Goal: Transaction & Acquisition: Subscribe to service/newsletter

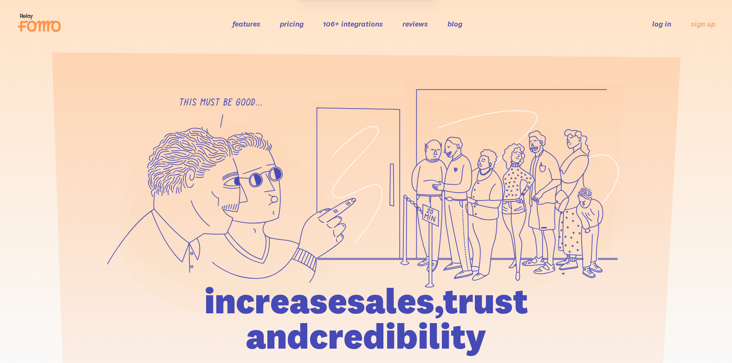
click at [433, 54] on section at bounding box center [366, 243] width 732 height 393
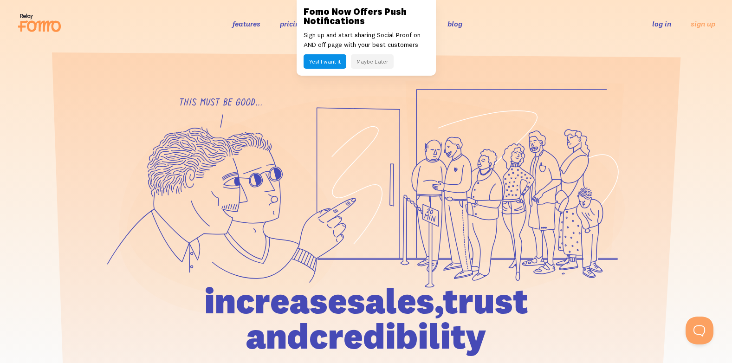
click at [689, 26] on ul "log in sign up" at bounding box center [678, 23] width 74 height 11
click at [698, 26] on link "sign up" at bounding box center [702, 24] width 25 height 10
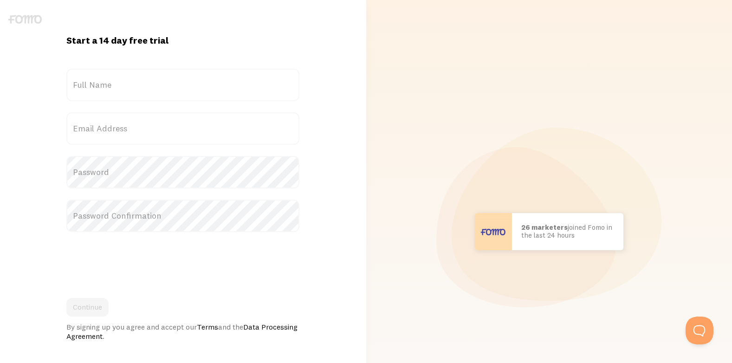
click at [105, 89] on label "Full Name" at bounding box center [182, 85] width 233 height 32
click at [105, 89] on input "Full Name" at bounding box center [182, 85] width 233 height 32
click at [105, 89] on label "Full Name" at bounding box center [182, 85] width 233 height 32
click at [105, 89] on input "Full Name" at bounding box center [182, 85] width 233 height 32
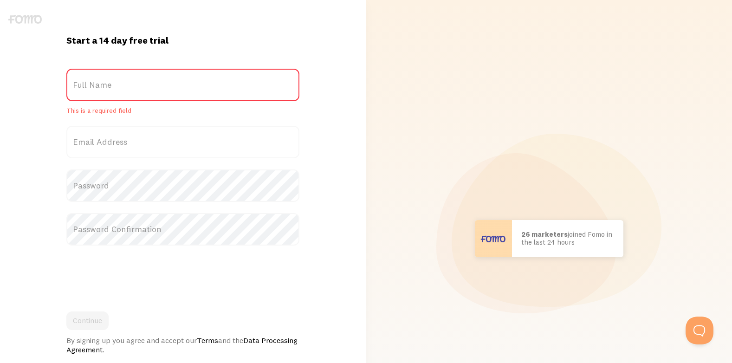
click at [105, 89] on label "Full Name" at bounding box center [182, 85] width 233 height 32
click at [105, 89] on input "Full Name" at bounding box center [182, 85] width 233 height 32
click at [105, 89] on label "Full Name" at bounding box center [182, 85] width 233 height 32
click at [105, 89] on input "Full Name" at bounding box center [182, 85] width 233 height 32
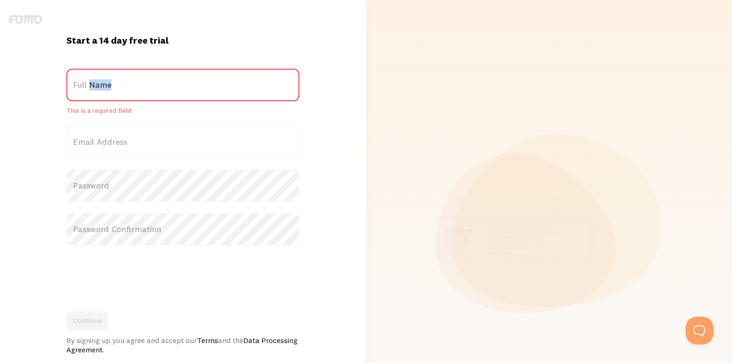
click at [105, 89] on label "Full Name" at bounding box center [182, 85] width 233 height 32
click at [105, 89] on input "Full Name" at bounding box center [182, 85] width 233 height 32
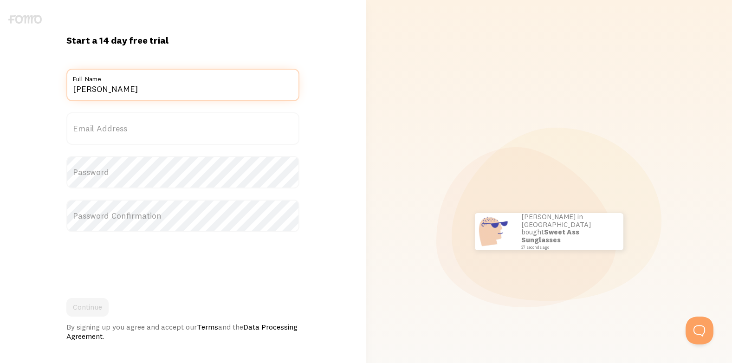
type input "james"
click at [91, 133] on label "Email Address" at bounding box center [182, 128] width 233 height 32
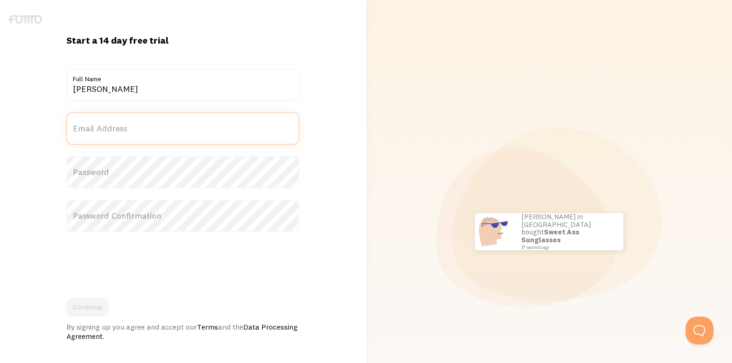
click at [91, 133] on input "Email Address" at bounding box center [182, 128] width 233 height 32
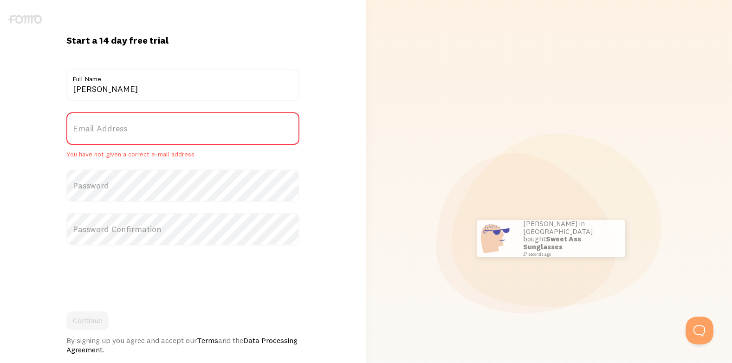
click at [91, 132] on label "Email Address" at bounding box center [182, 128] width 233 height 32
click at [91, 132] on input "Email Address" at bounding box center [182, 128] width 233 height 32
click at [91, 132] on label "Email Address" at bounding box center [182, 128] width 233 height 32
click at [91, 132] on input "Email Address" at bounding box center [182, 128] width 233 height 32
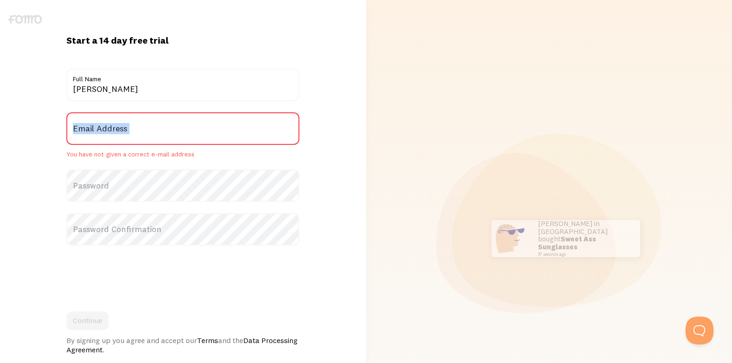
click at [91, 132] on label "Email Address" at bounding box center [182, 128] width 233 height 32
click at [91, 132] on input "Email Address" at bounding box center [182, 128] width 233 height 32
click at [91, 132] on label "Email Address" at bounding box center [182, 128] width 233 height 32
click at [91, 132] on input "Email Address" at bounding box center [182, 128] width 233 height 32
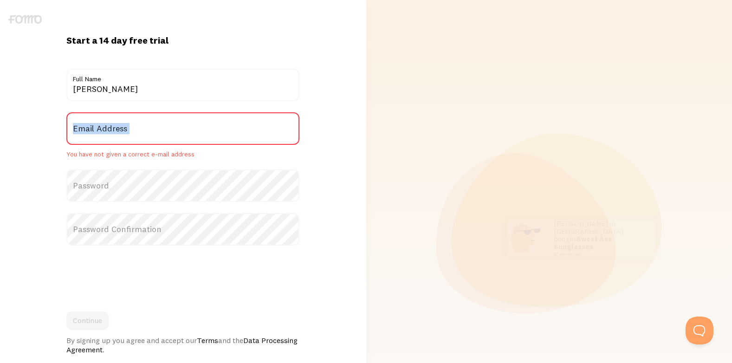
click at [91, 132] on label "Email Address" at bounding box center [182, 128] width 233 height 32
click at [91, 132] on input "Email Address" at bounding box center [182, 128] width 233 height 32
click at [91, 132] on label "Email Address" at bounding box center [182, 128] width 233 height 32
click at [91, 132] on input "Email Address" at bounding box center [182, 128] width 233 height 32
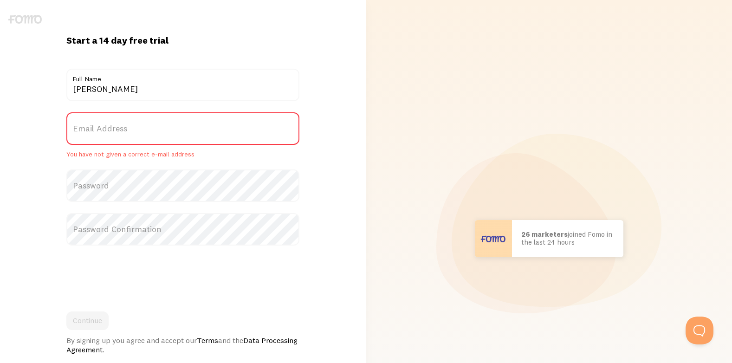
click at [125, 135] on label "Email Address" at bounding box center [182, 128] width 233 height 32
click at [125, 135] on input "Email Address" at bounding box center [182, 128] width 233 height 32
paste input "j47201930@gmail.com"
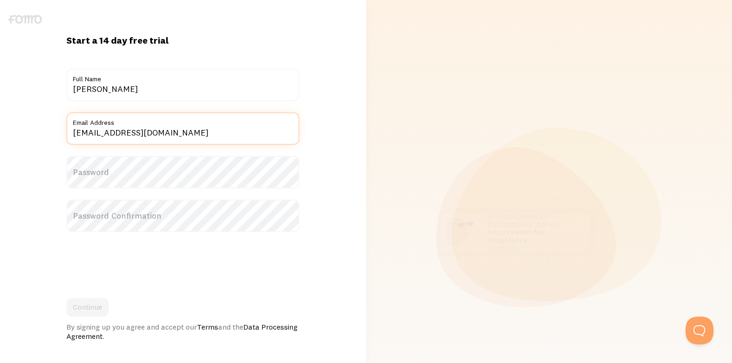
type input "j47201930@gmail.com"
click at [88, 174] on label "Password" at bounding box center [182, 172] width 233 height 32
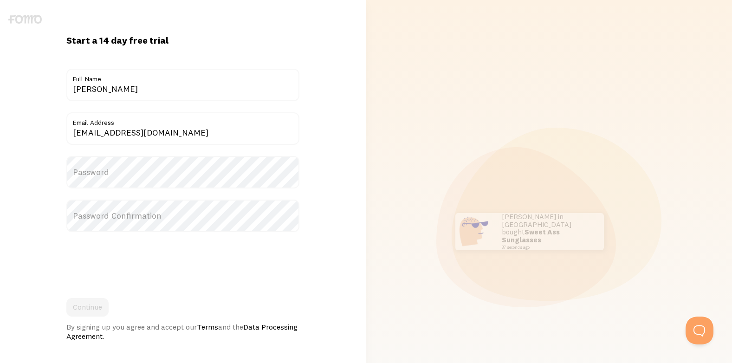
click at [88, 174] on label "Password" at bounding box center [182, 172] width 233 height 32
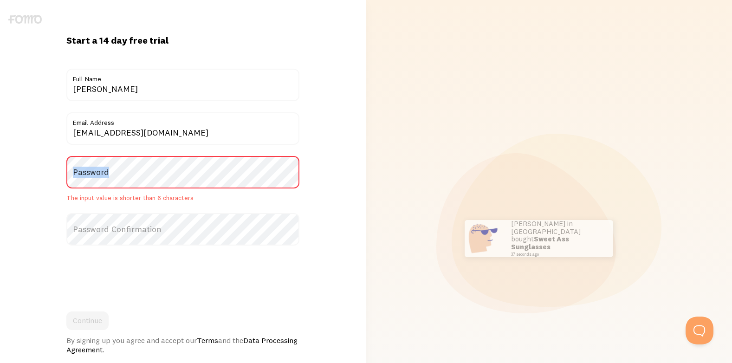
click at [88, 174] on label "Password" at bounding box center [182, 172] width 233 height 32
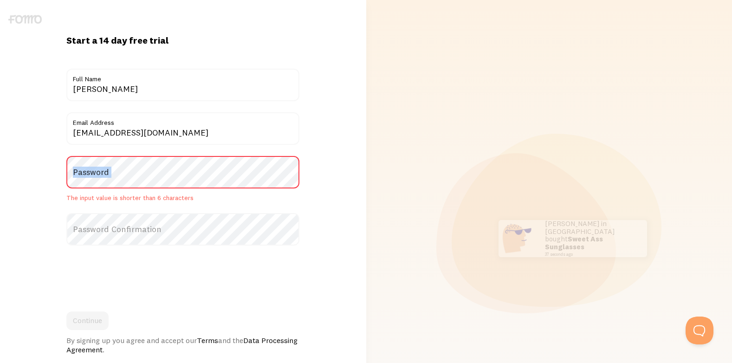
click at [103, 172] on label "Password" at bounding box center [182, 172] width 233 height 32
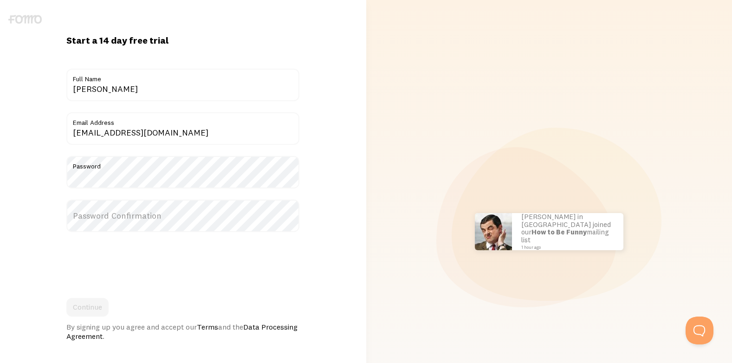
click at [124, 218] on label "Password Confirmation" at bounding box center [182, 216] width 233 height 32
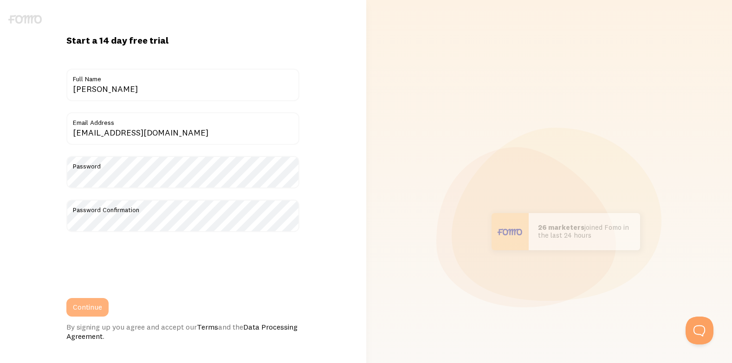
click at [106, 303] on button "Continue" at bounding box center [87, 307] width 42 height 19
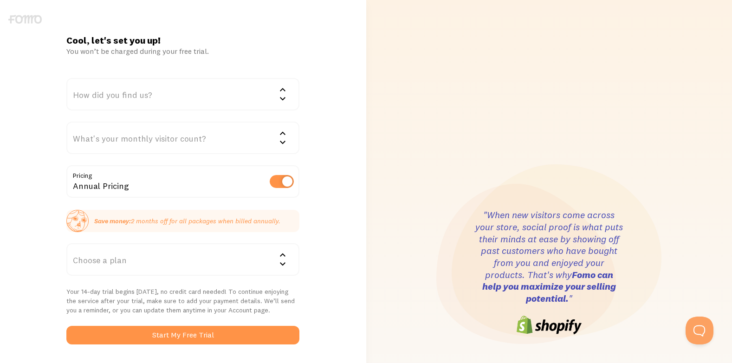
click at [105, 96] on div "How did you find us?" at bounding box center [182, 94] width 233 height 32
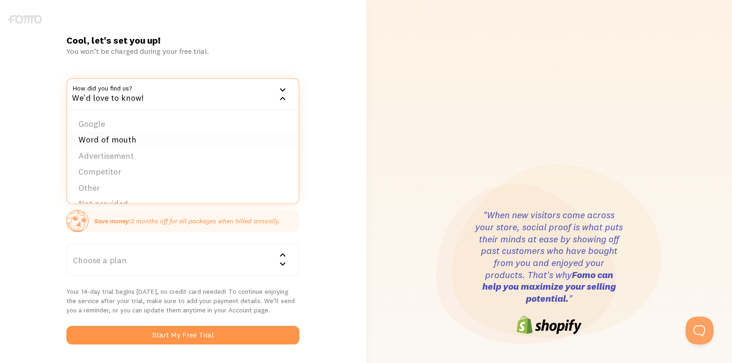
click at [114, 133] on li "Word of mouth" at bounding box center [182, 140] width 231 height 16
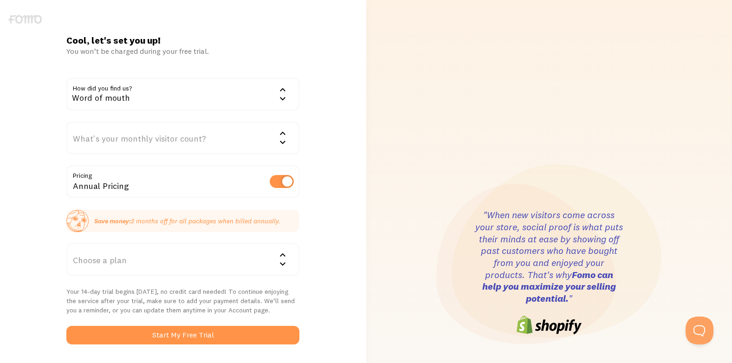
click at [114, 133] on div "What's your monthly visitor count?" at bounding box center [182, 138] width 233 height 32
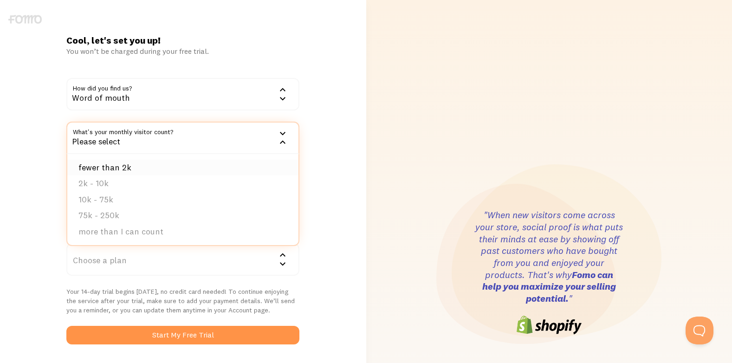
click at [120, 163] on li "fewer than 2k" at bounding box center [182, 168] width 231 height 16
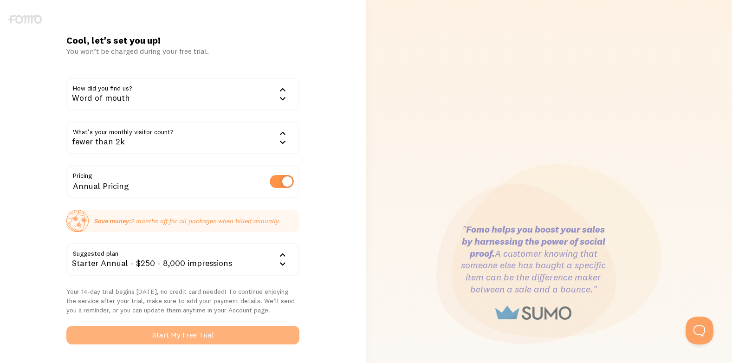
click at [161, 330] on button "Start My Free Trial" at bounding box center [182, 335] width 233 height 19
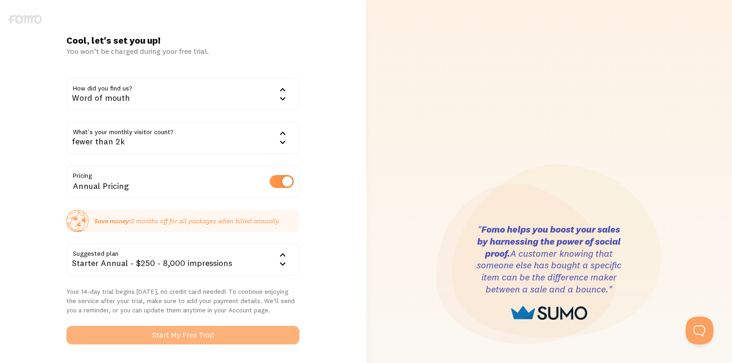
drag, startPoint x: 161, startPoint y: 336, endPoint x: 171, endPoint y: 334, distance: 9.9
click at [164, 335] on button "Start My Free Trial" at bounding box center [182, 335] width 233 height 19
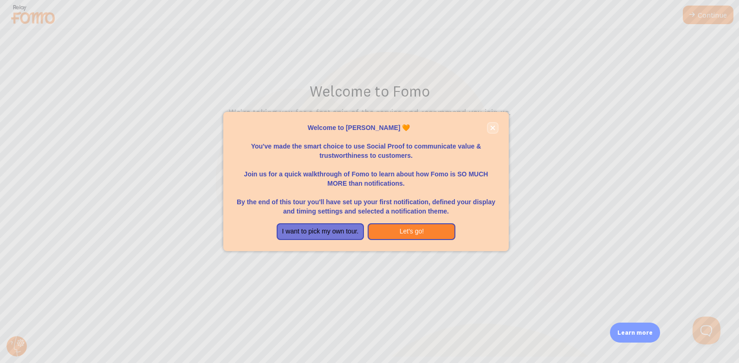
click at [490, 128] on icon "close," at bounding box center [492, 127] width 5 height 5
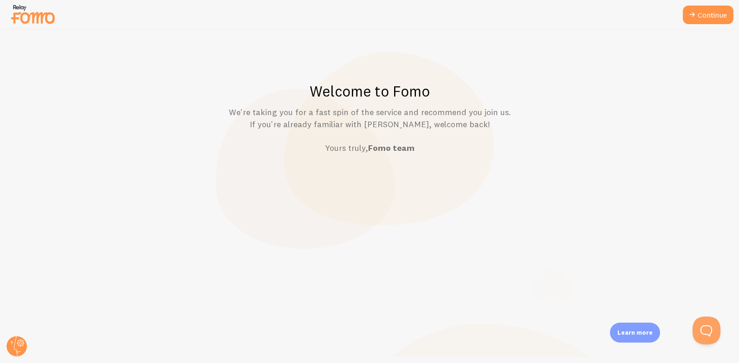
click at [434, 193] on div "Welcome to Fomo We're taking you for a fast spin of the service and recommend y…" at bounding box center [369, 196] width 738 height 333
click at [687, 15] on icon at bounding box center [691, 14] width 11 height 11
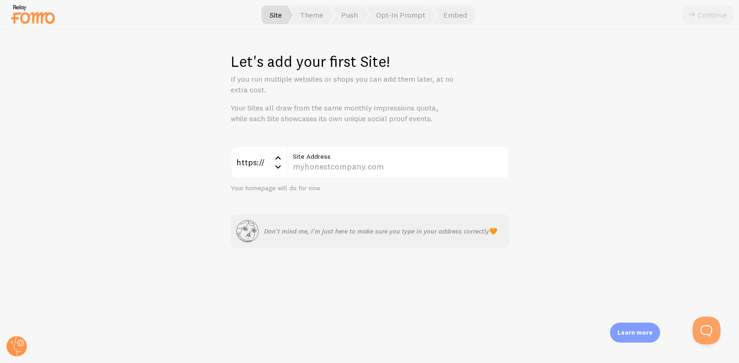
click at [500, 50] on div "Let's add your first Site! If you run multiple websites or shops you can add th…" at bounding box center [369, 196] width 738 height 333
click at [500, 49] on div "Let's add your first Site! If you run multiple websites or shops you can add th…" at bounding box center [369, 196] width 738 height 333
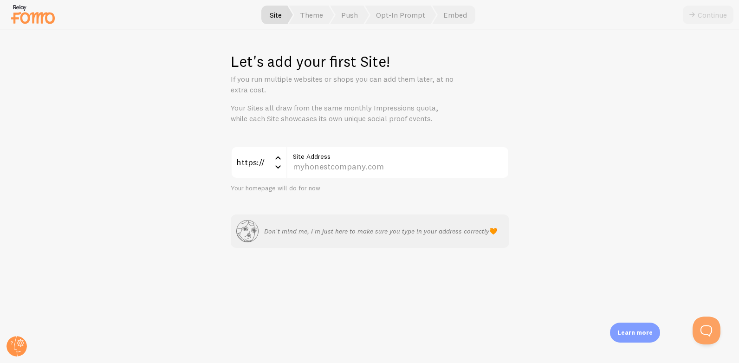
click at [500, 49] on div "Let's add your first Site! If you run multiple websites or shops you can add th…" at bounding box center [369, 196] width 738 height 333
